Goal: Information Seeking & Learning: Learn about a topic

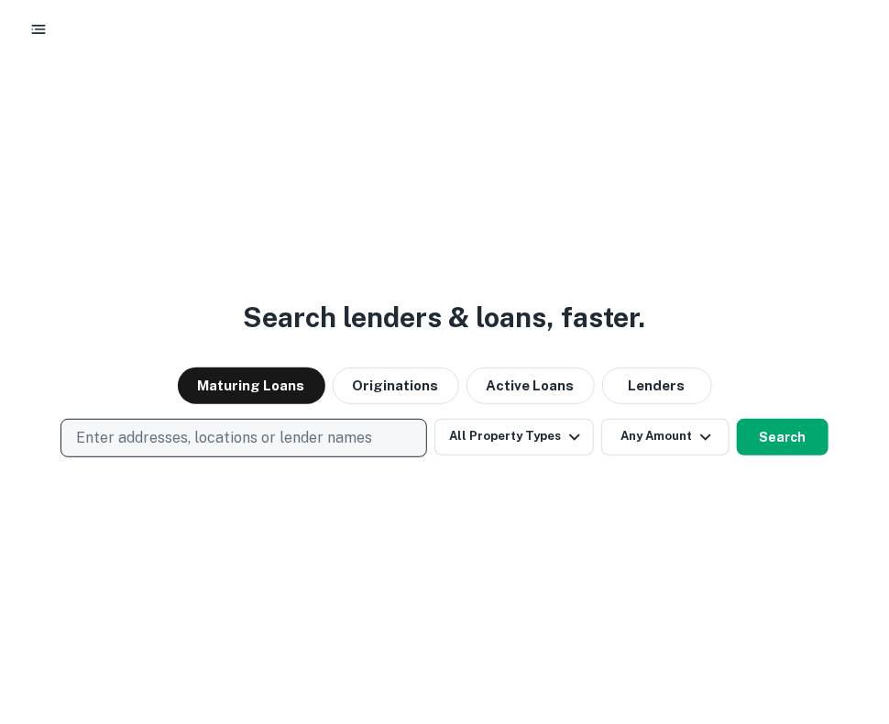
click at [308, 427] on p "Enter addresses, locations or lender names" at bounding box center [224, 438] width 296 height 22
type input "****"
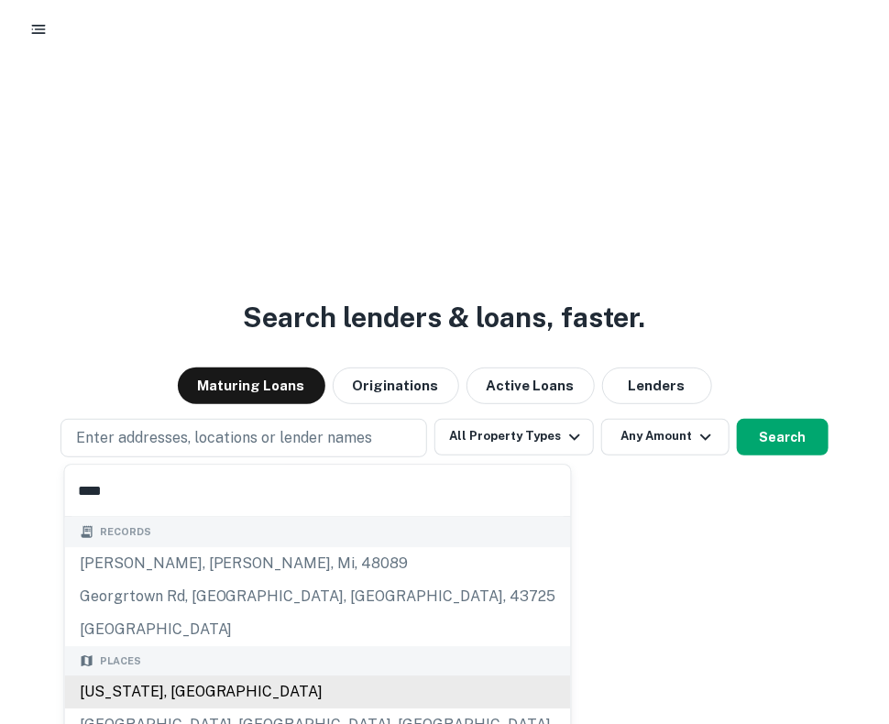
click at [281, 687] on div "Places Georgia, USA Georgetown, TX, USA Georgetown, CO, USA" at bounding box center [318, 710] width 506 height 129
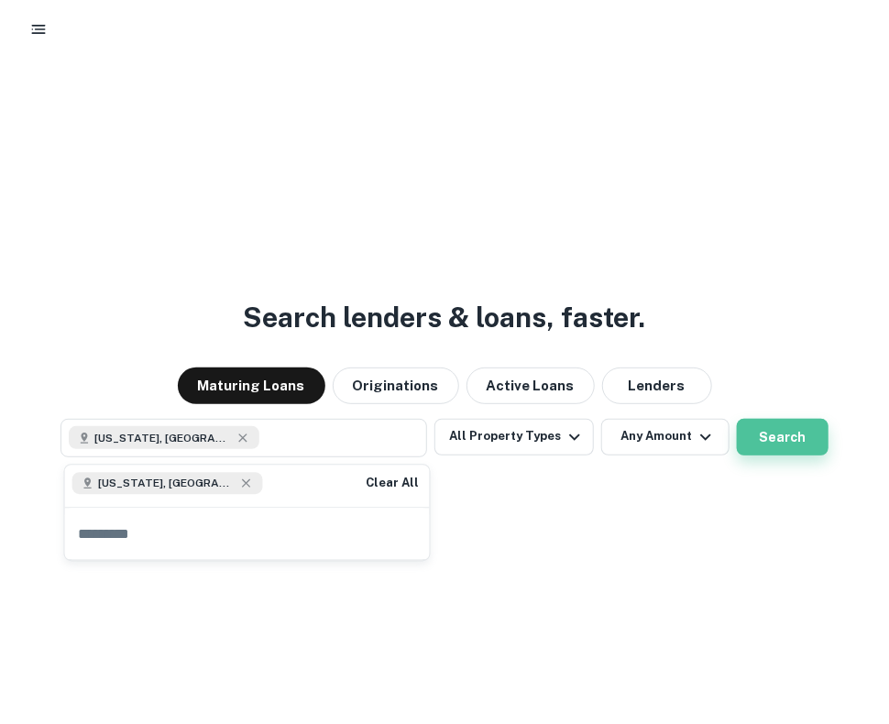
click at [745, 437] on button "Search" at bounding box center [783, 437] width 92 height 37
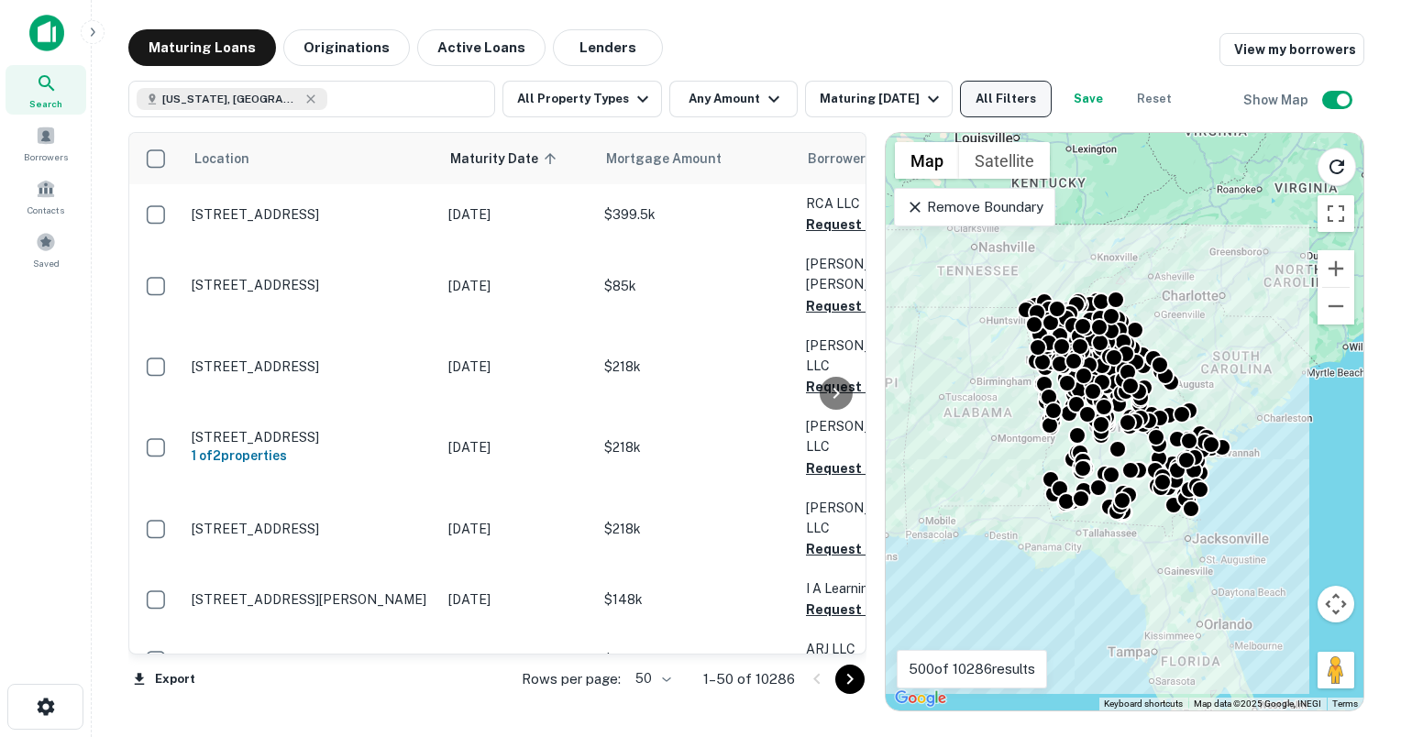
click at [888, 99] on button "All Filters" at bounding box center [1006, 99] width 92 height 37
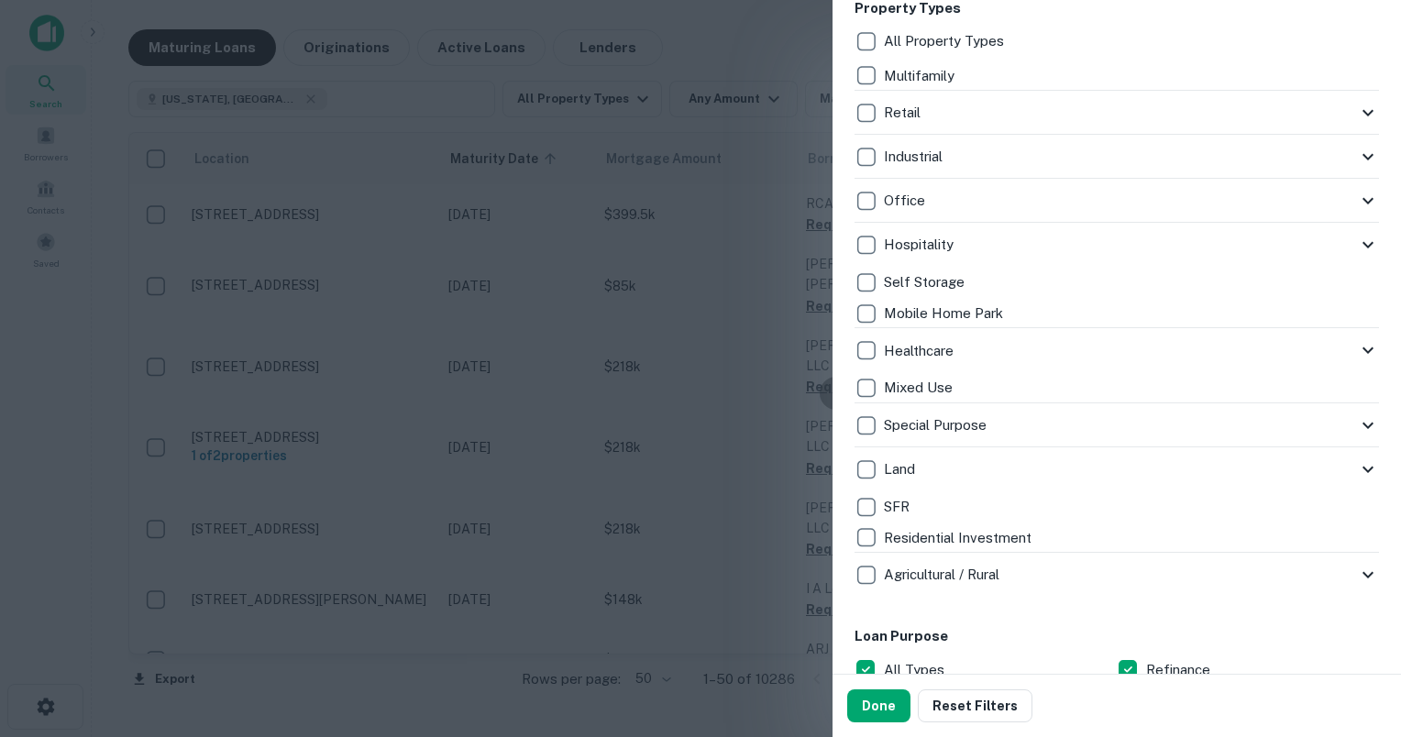
scroll to position [642, 0]
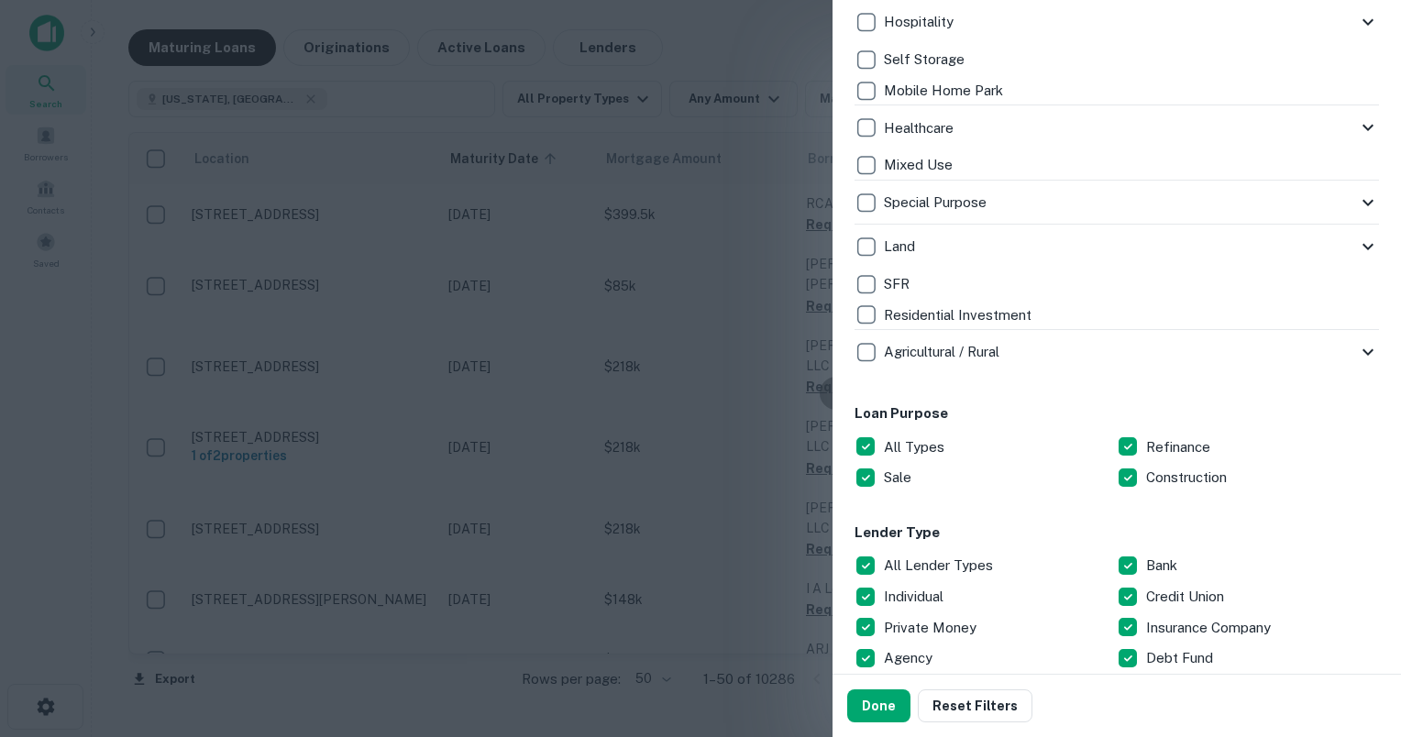
click at [756, 411] on div at bounding box center [700, 368] width 1401 height 737
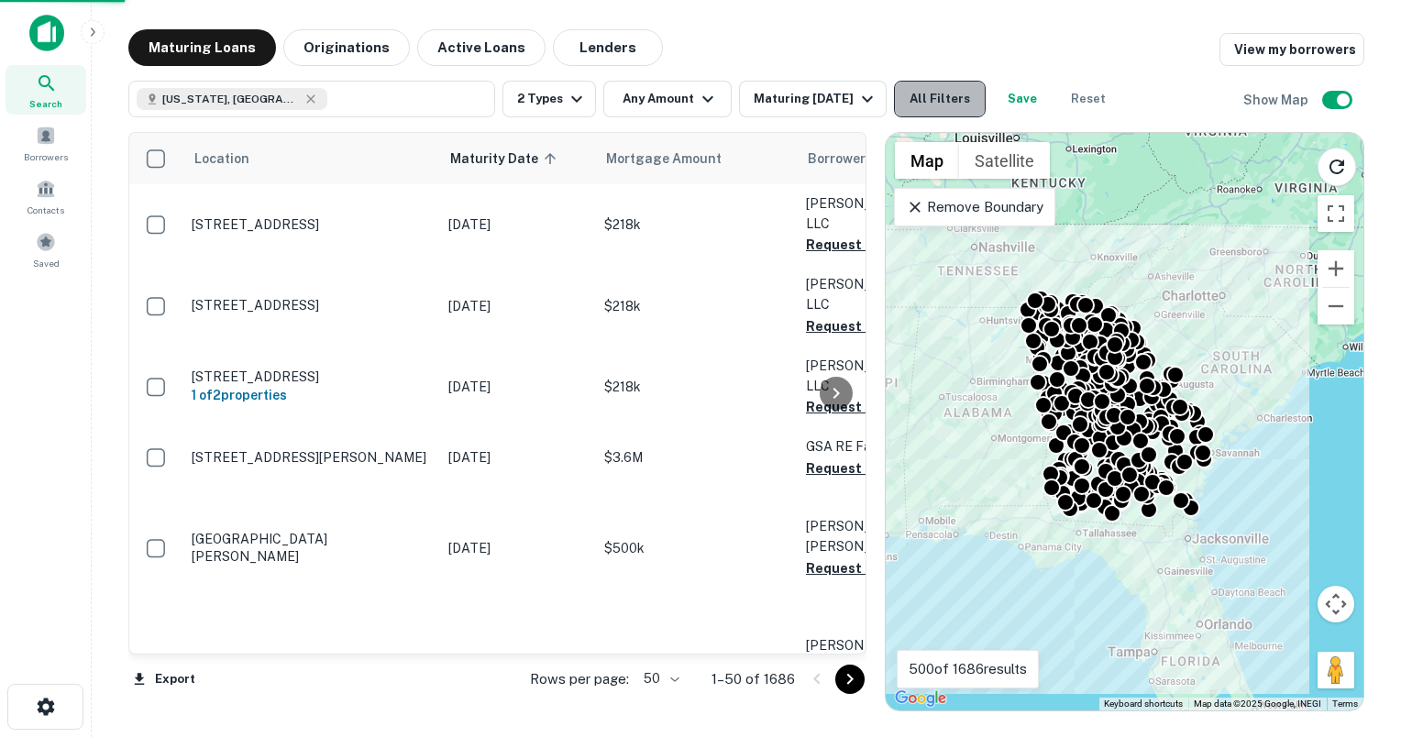
click at [888, 99] on button "All Filters" at bounding box center [940, 99] width 92 height 37
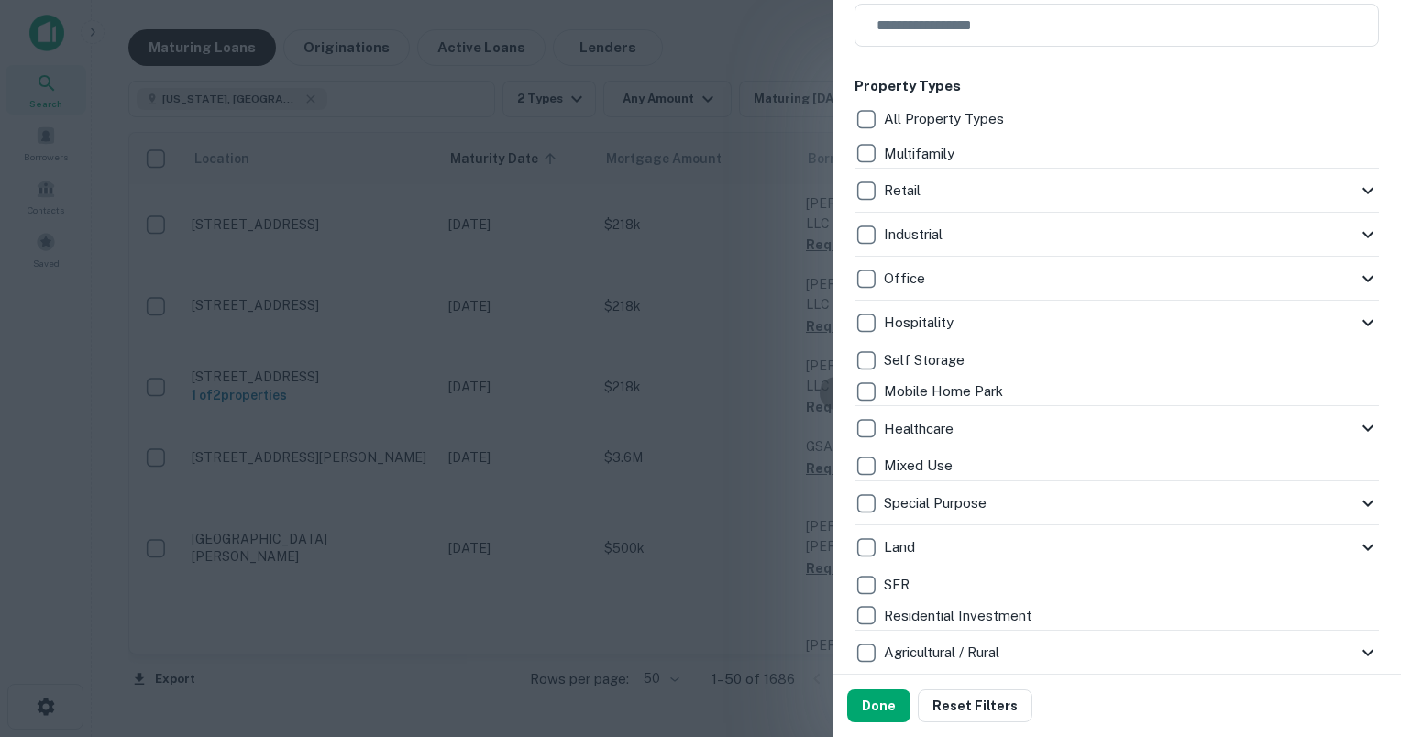
scroll to position [334, 0]
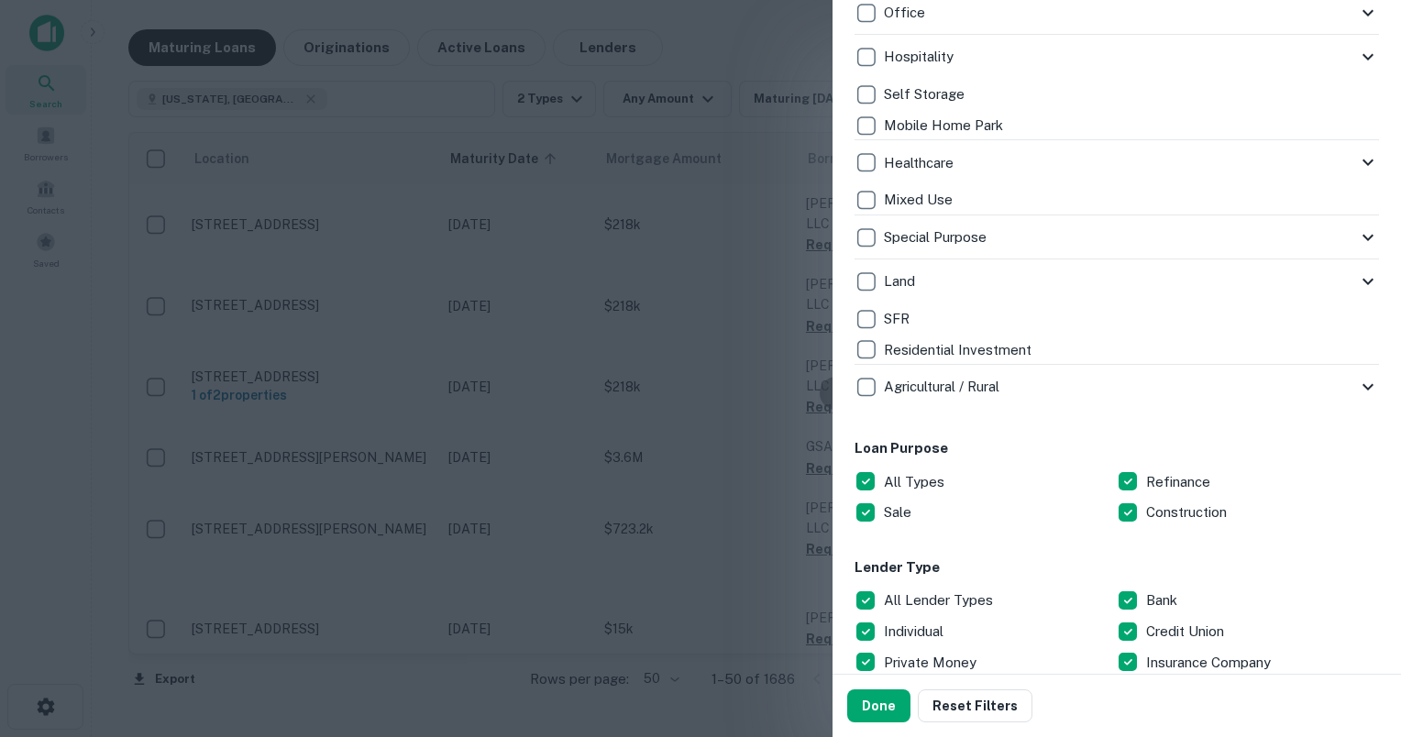
scroll to position [780, 0]
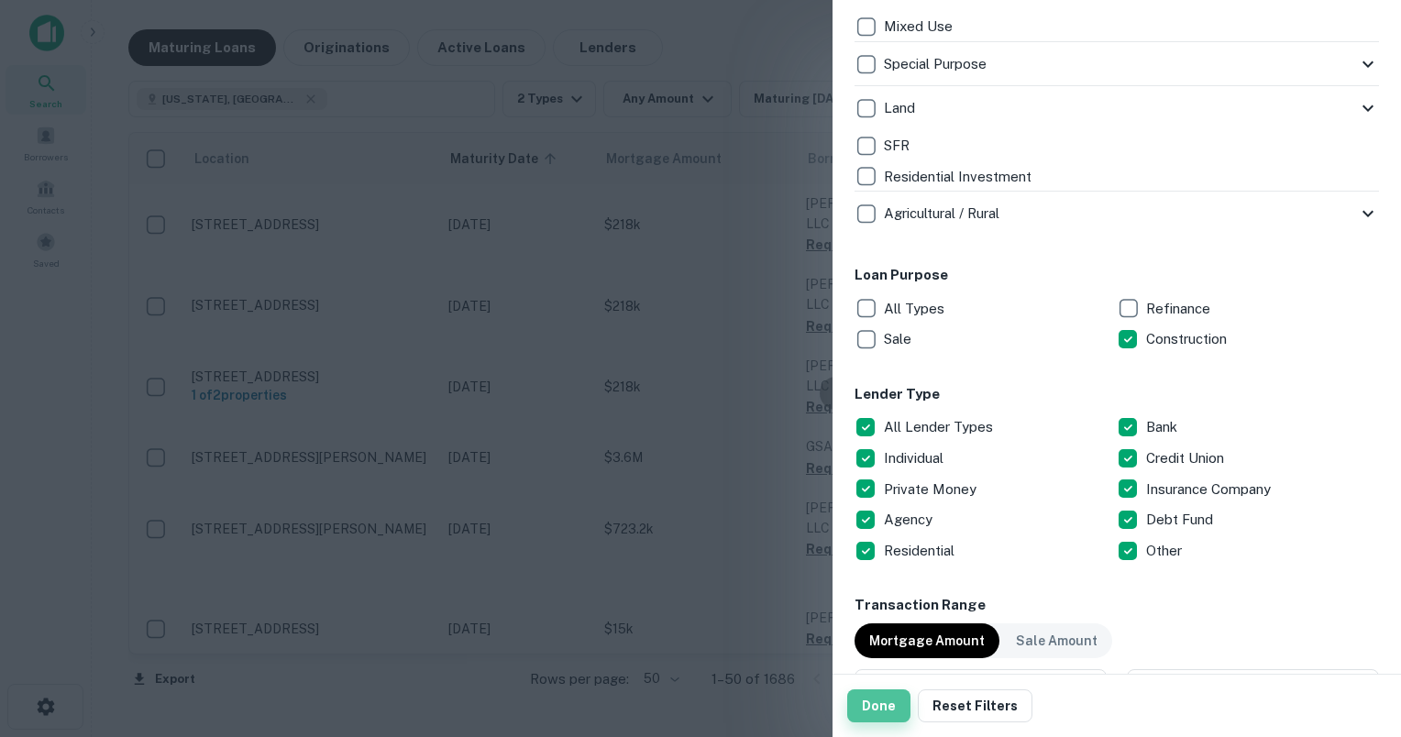
click at [877, 701] on button "Done" at bounding box center [878, 706] width 63 height 33
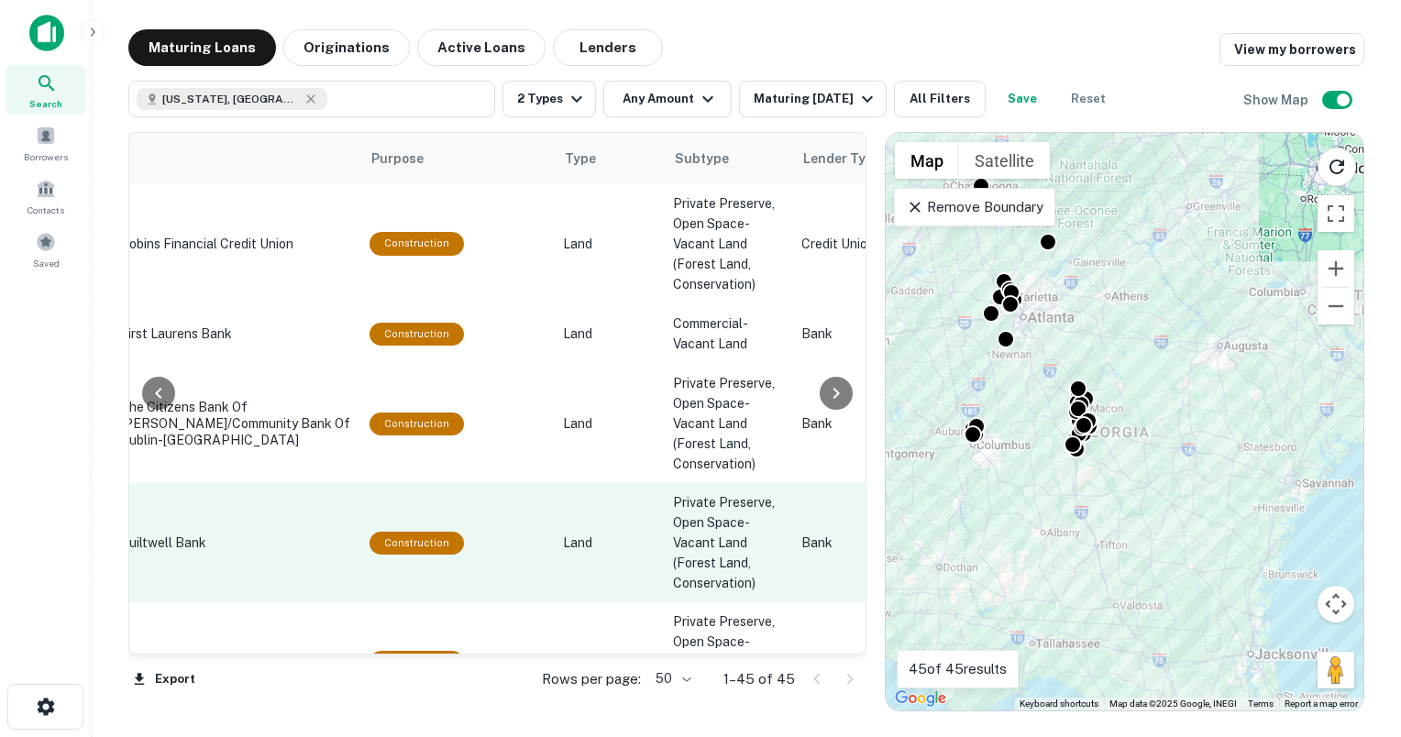
scroll to position [0, 933]
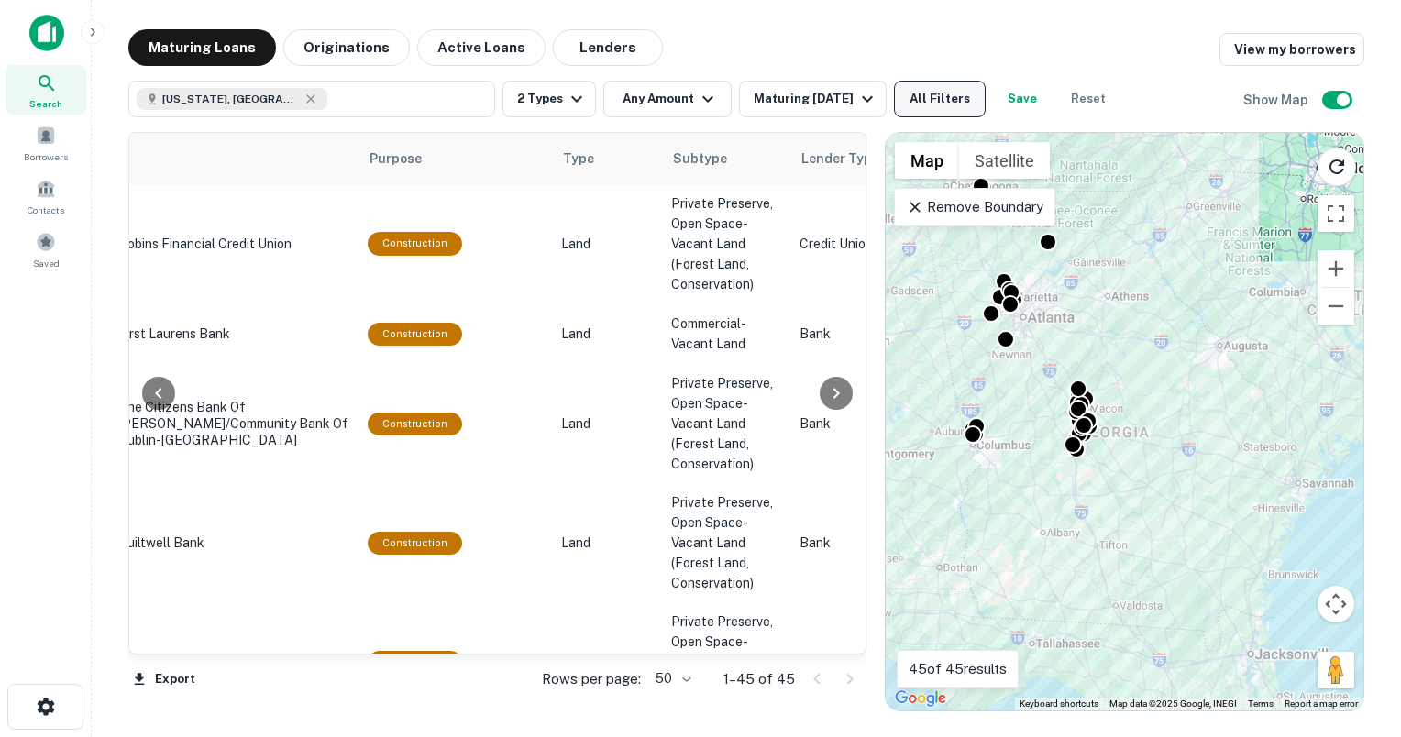
click at [946, 100] on button "All Filters" at bounding box center [940, 99] width 92 height 37
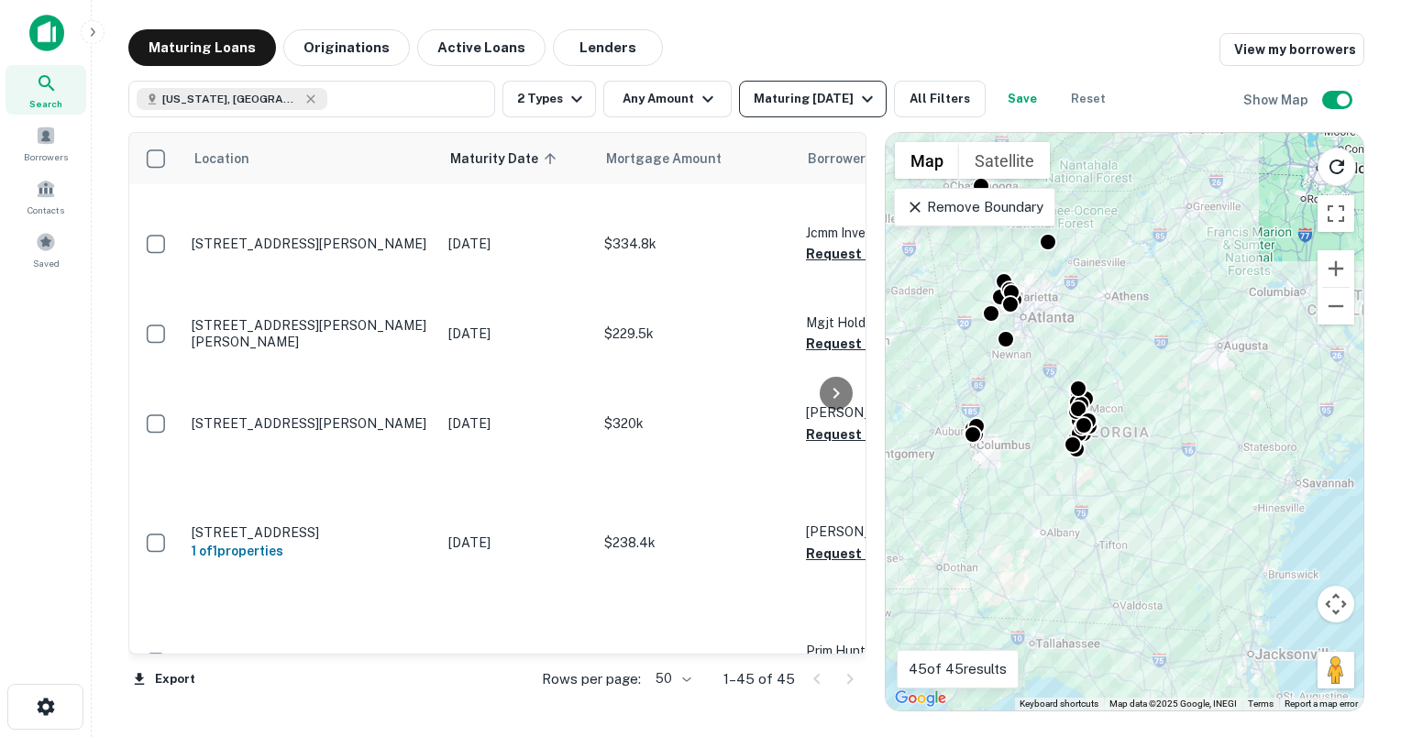
click at [838, 95] on div "Maturing [DATE]" at bounding box center [816, 99] width 125 height 22
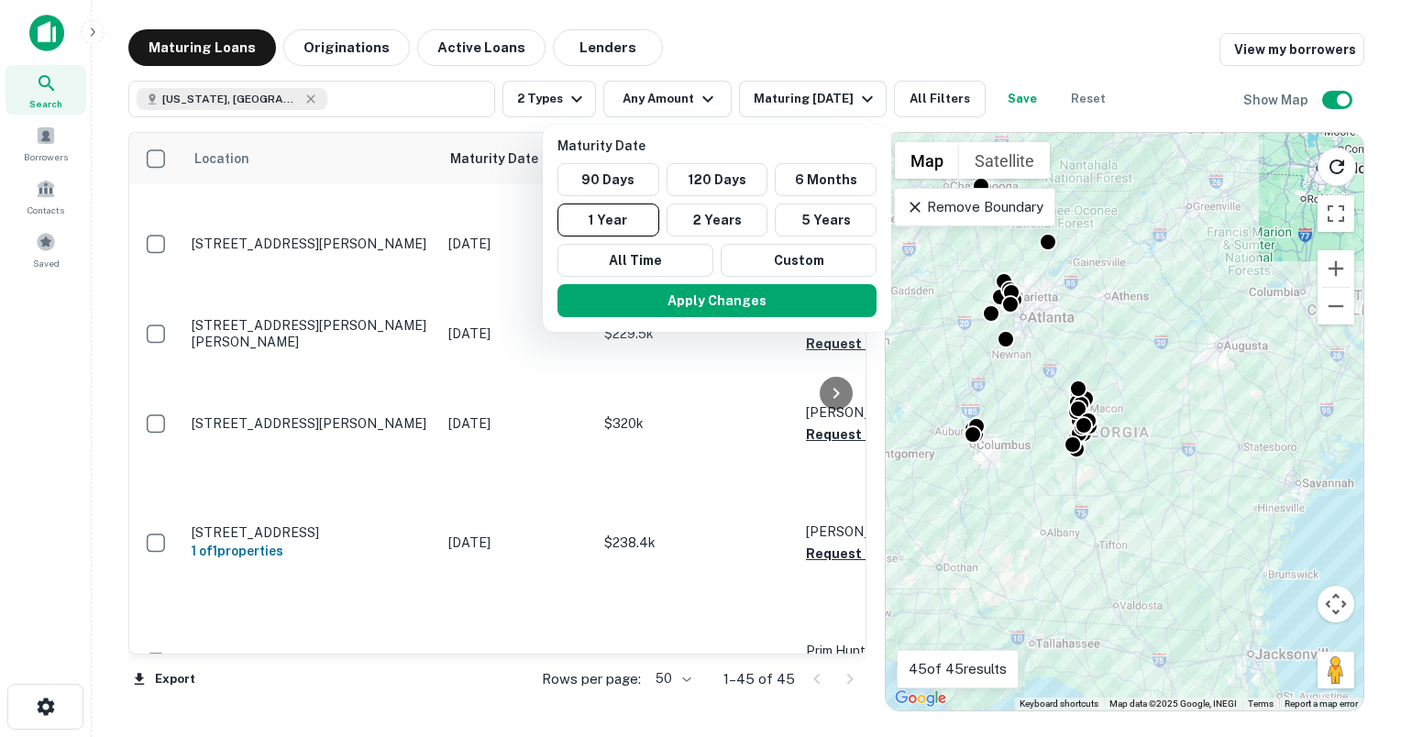
click at [568, 106] on div at bounding box center [700, 368] width 1401 height 737
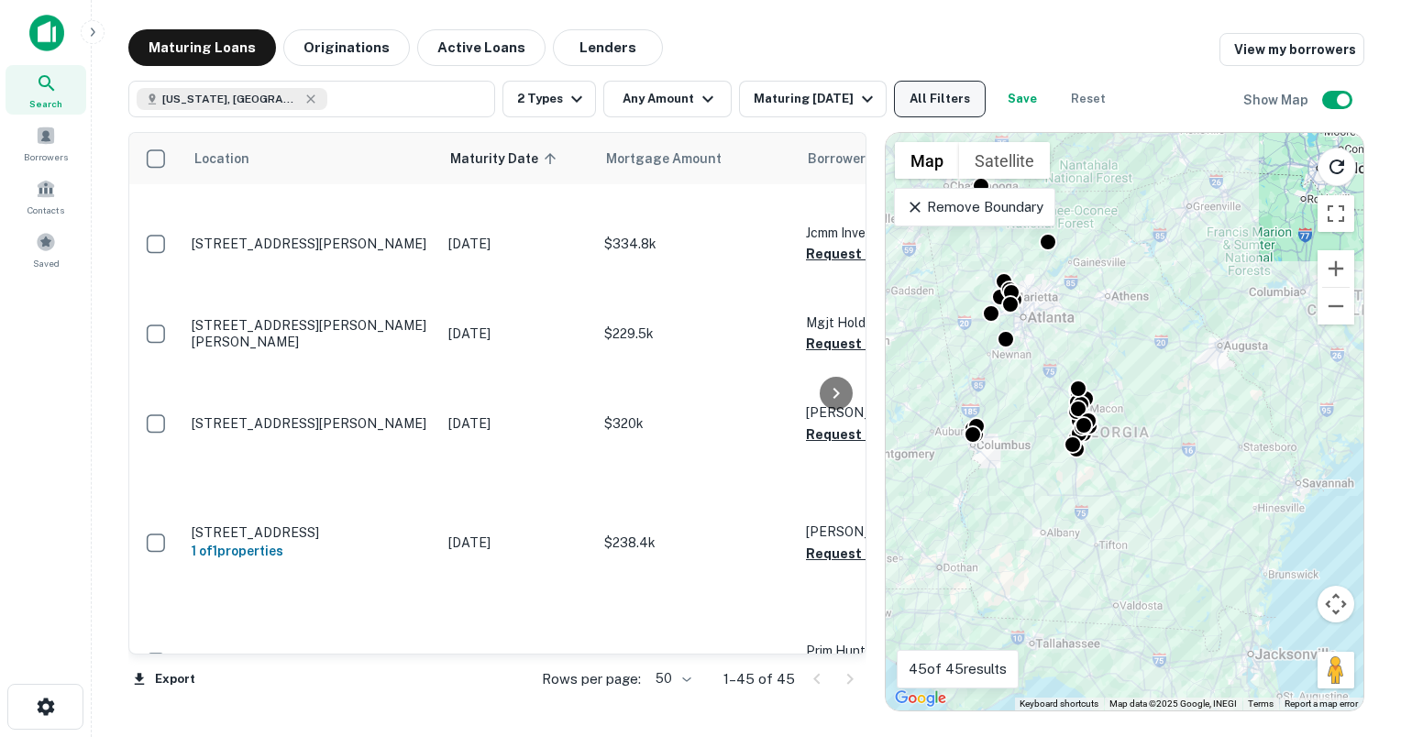
click at [954, 90] on button "All Filters" at bounding box center [940, 99] width 92 height 37
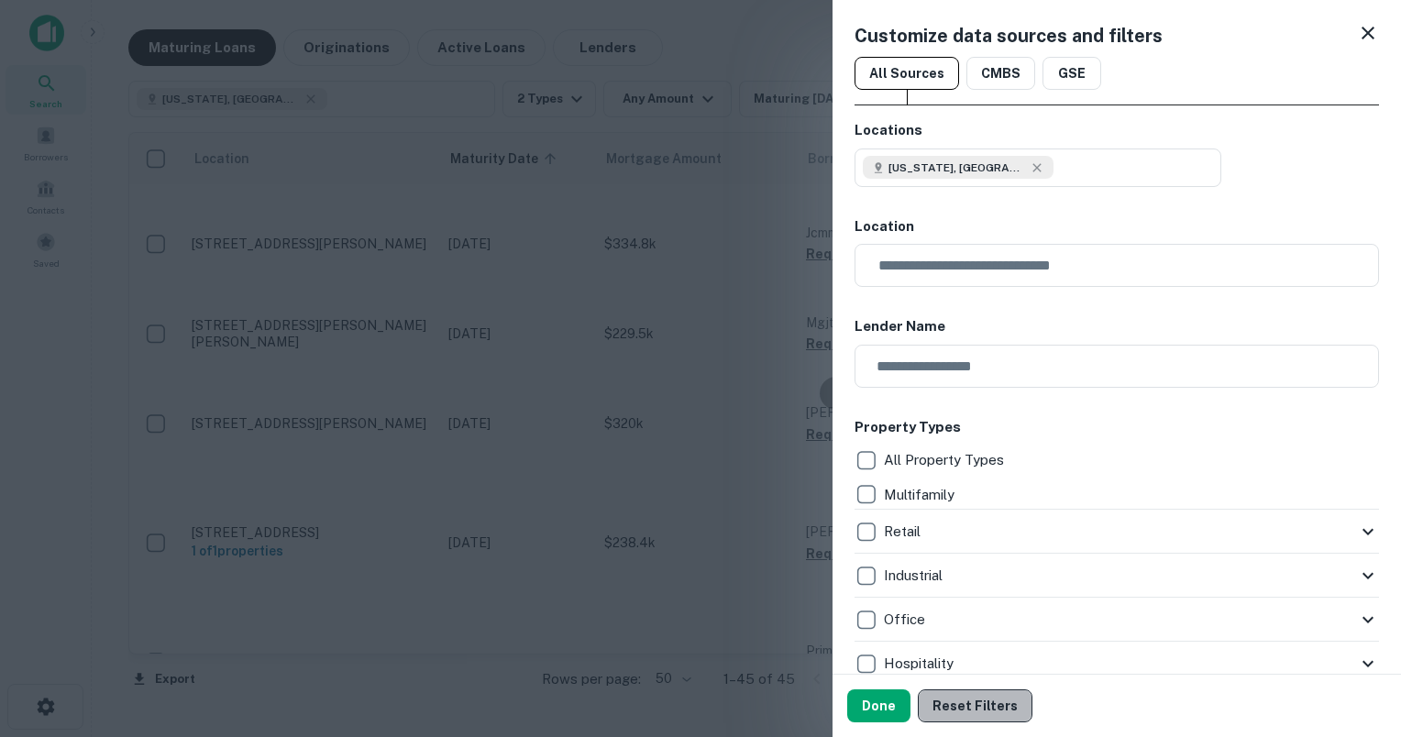
click at [972, 701] on button "Reset Filters" at bounding box center [975, 706] width 115 height 33
click at [1365, 27] on div "Customize data sources and filters All Sources CMBS GSE Locations Enter address…" at bounding box center [1117, 337] width 568 height 674
click at [1340, 30] on div "Customize data sources and filters" at bounding box center [1117, 36] width 524 height 28
click at [1357, 37] on icon at bounding box center [1368, 33] width 22 height 22
